Goal: Information Seeking & Learning: Learn about a topic

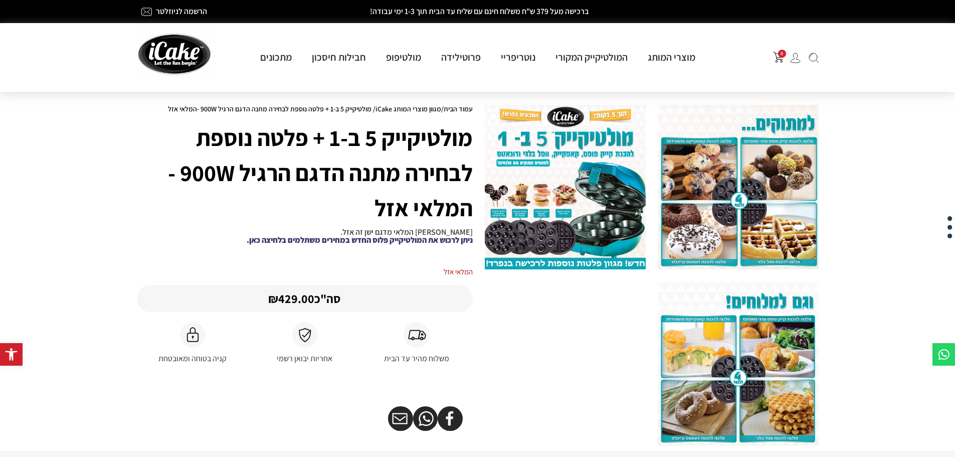
click at [297, 240] on link "ניתן לרכוש את המולטיקייק פלוס החדש במחירים משתלמים בלחיצה כאן." at bounding box center [360, 240] width 226 height 11
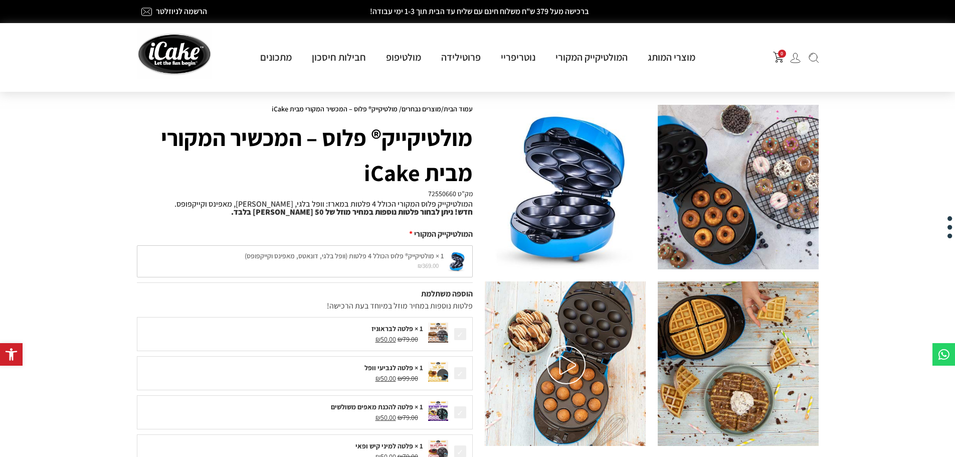
click at [571, 364] on img at bounding box center [566, 364] width 39 height 39
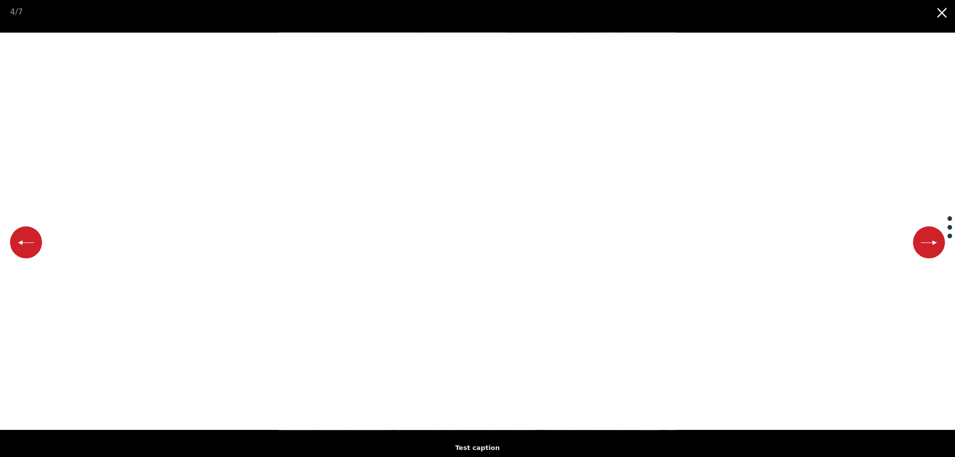
click at [934, 20] on button "Close gallery" at bounding box center [942, 12] width 25 height 24
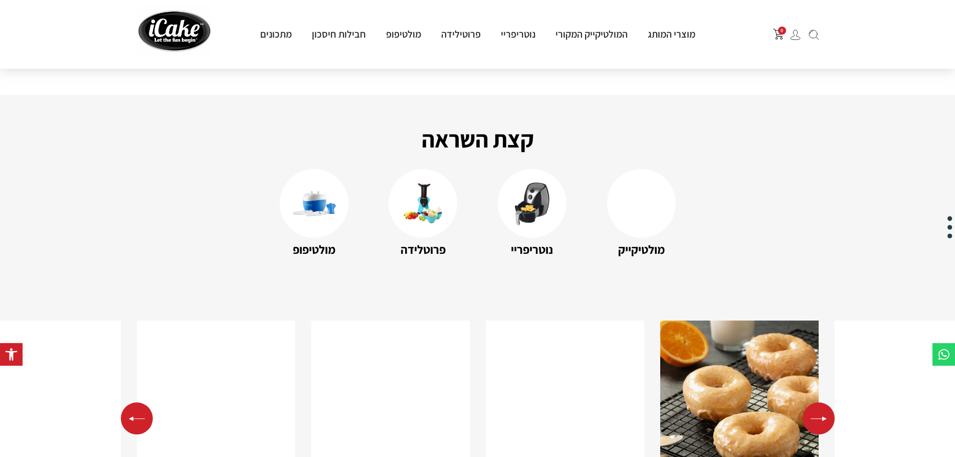
scroll to position [1504, 0]
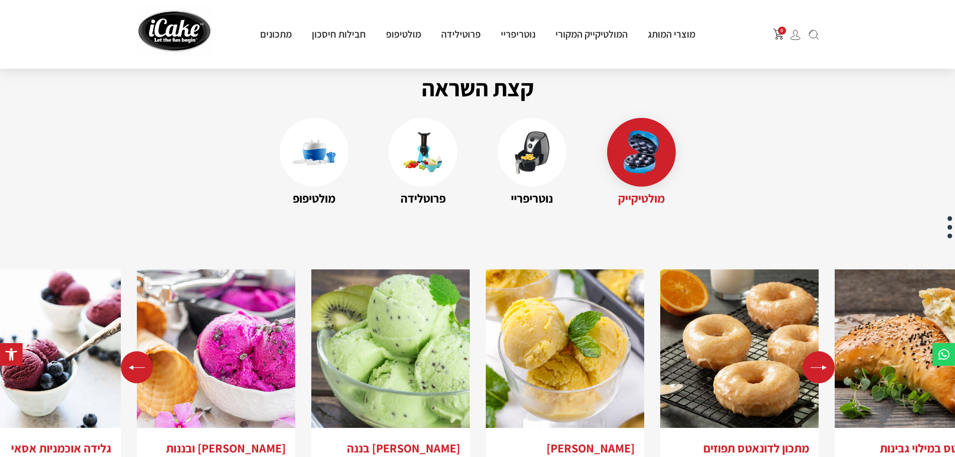
click at [637, 166] on div at bounding box center [641, 152] width 69 height 69
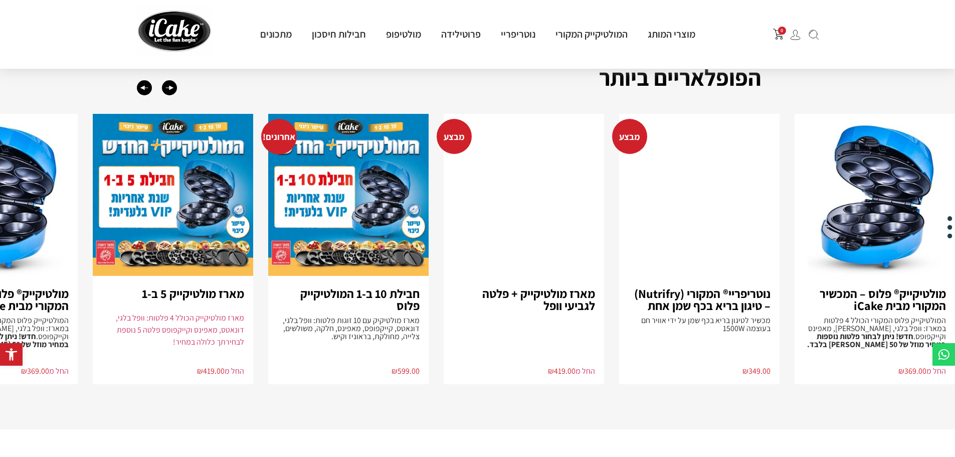
scroll to position [2006, 0]
